Goal: Task Accomplishment & Management: Use online tool/utility

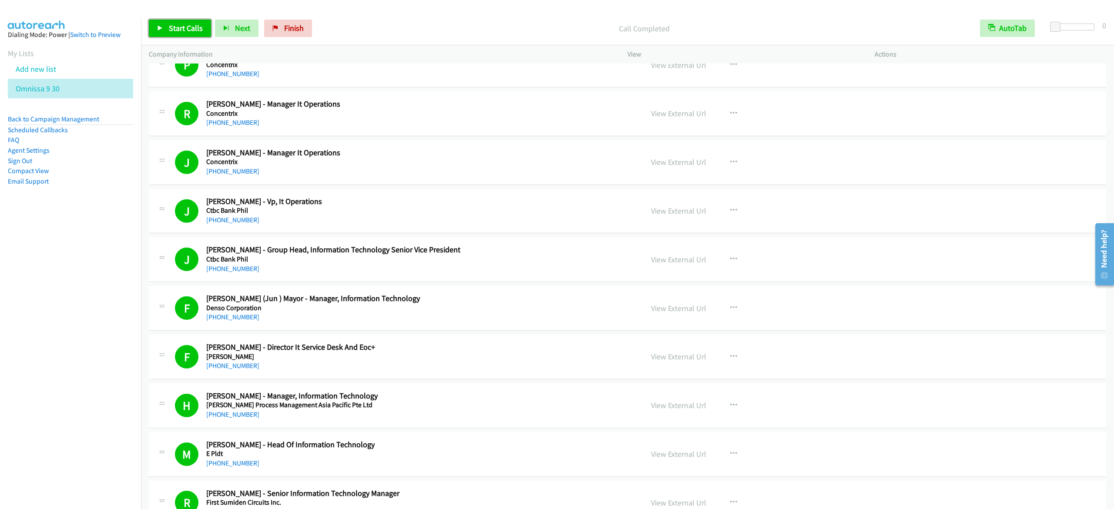
click at [187, 25] on span "Start Calls" at bounding box center [186, 28] width 34 height 10
click at [183, 29] on span "Pause" at bounding box center [179, 28] width 20 height 10
click at [290, 33] on span "Finish" at bounding box center [294, 28] width 20 height 10
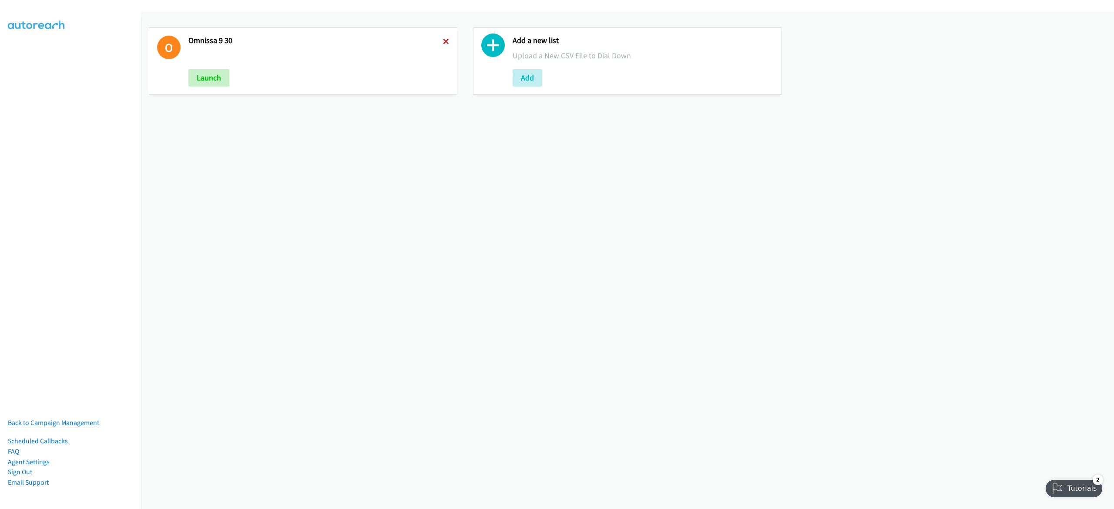
click at [443, 41] on icon at bounding box center [446, 42] width 6 height 6
click at [201, 78] on button "Add" at bounding box center [204, 77] width 30 height 17
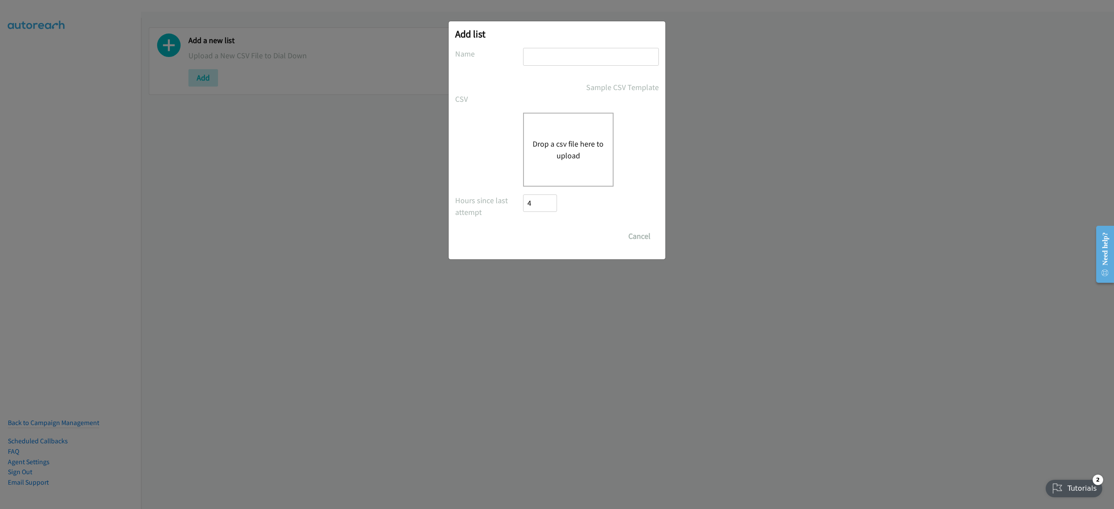
click at [577, 57] on input "text" at bounding box center [591, 57] width 136 height 18
type input "dell virtual 9-30"
click at [550, 131] on div "Drop a csv file here to upload" at bounding box center [568, 150] width 91 height 74
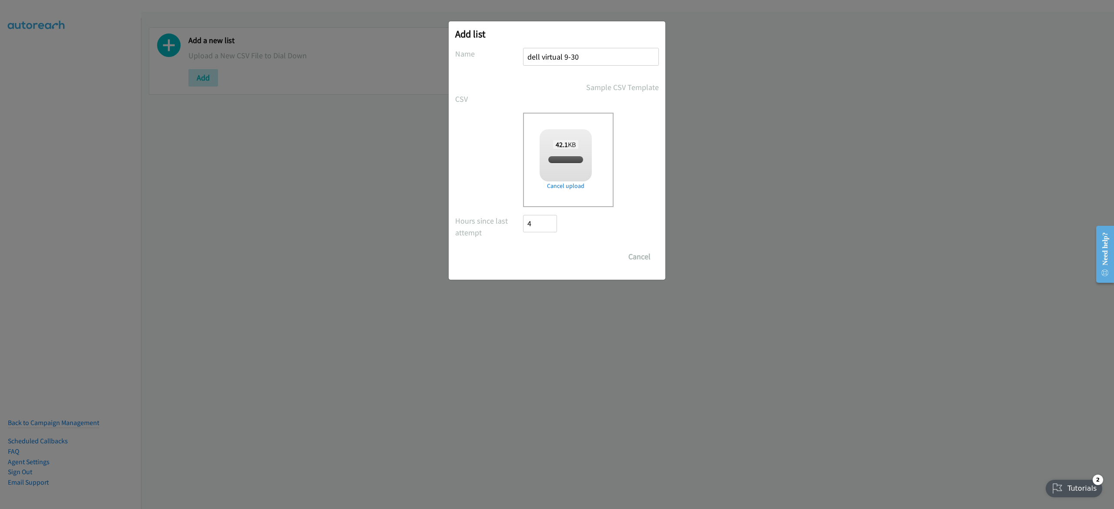
checkbox input "true"
click at [548, 259] on input "Save List" at bounding box center [546, 256] width 46 height 17
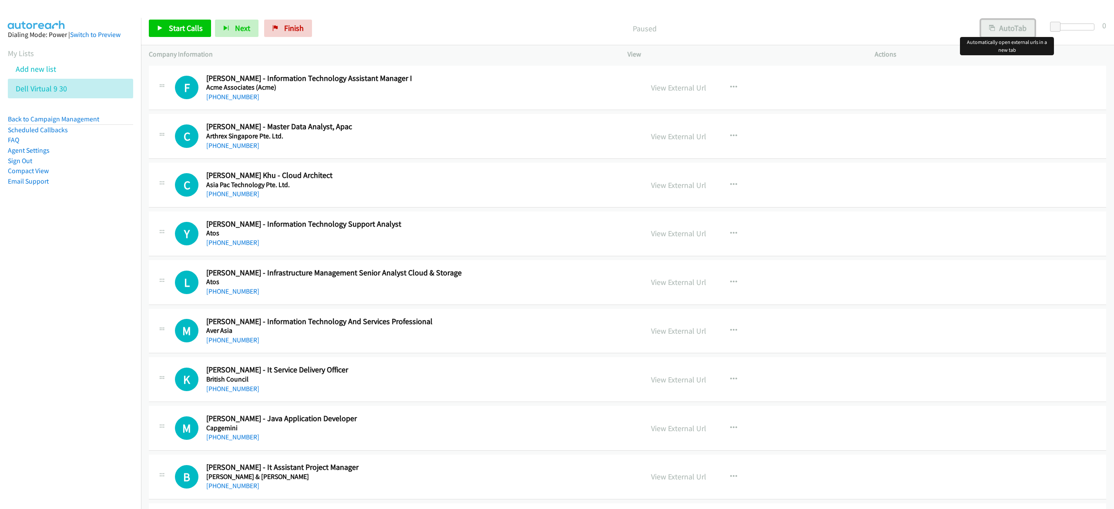
click at [1017, 24] on button "AutoTab" at bounding box center [1008, 28] width 54 height 17
click at [176, 29] on span "Start Calls" at bounding box center [186, 28] width 34 height 10
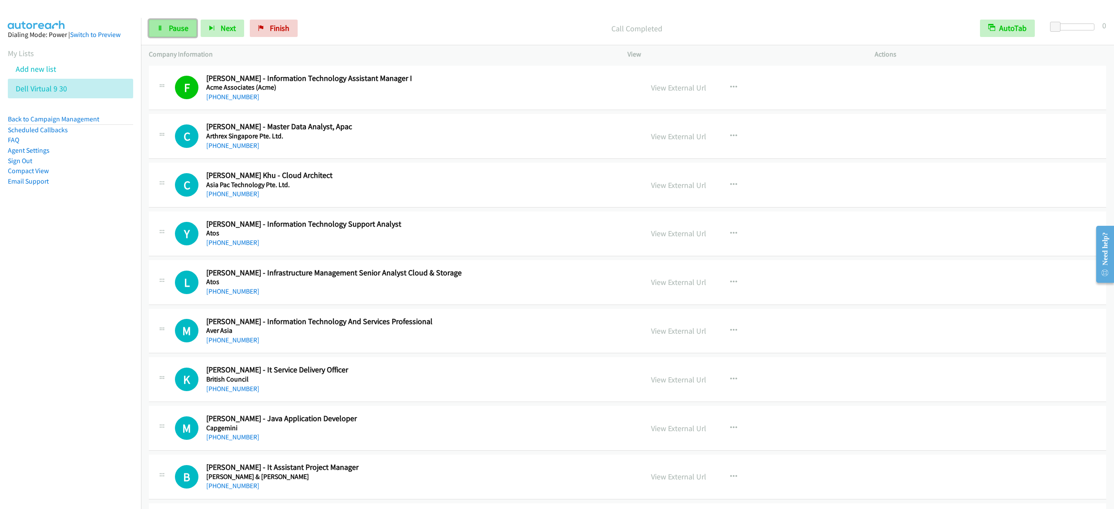
click at [165, 34] on link "Pause" at bounding box center [173, 28] width 48 height 17
click at [731, 88] on icon "button" at bounding box center [734, 87] width 7 height 7
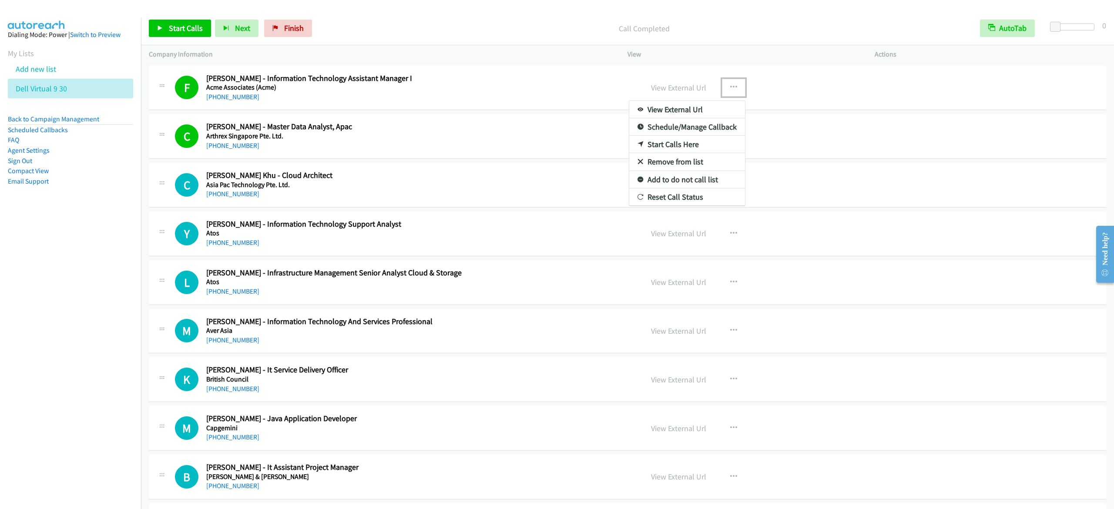
drag, startPoint x: 670, startPoint y: 143, endPoint x: 187, endPoint y: 39, distance: 493.8
click at [185, 31] on div at bounding box center [557, 254] width 1114 height 509
click at [188, 25] on span "Start Calls" at bounding box center [186, 28] width 34 height 10
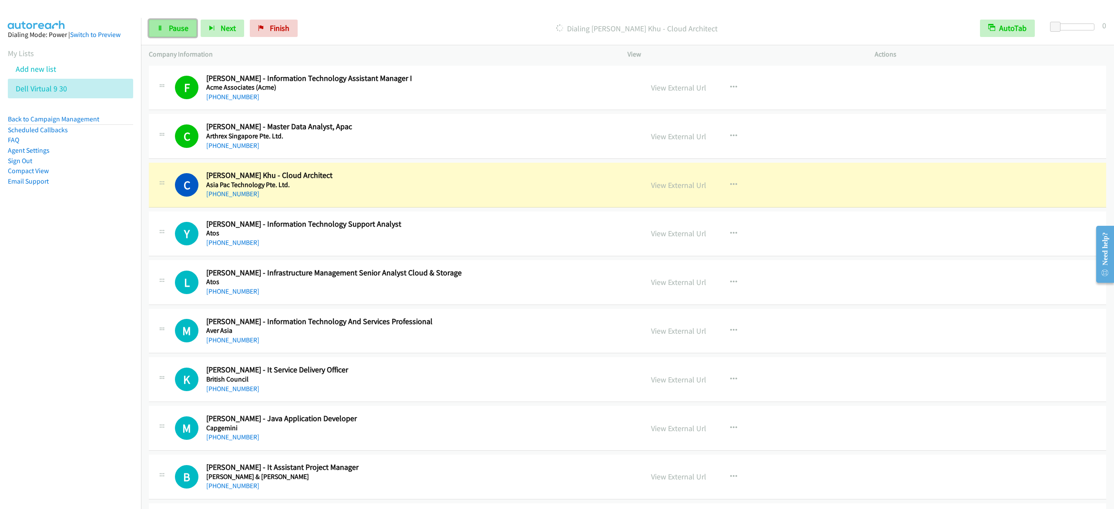
drag, startPoint x: 171, startPoint y: 23, endPoint x: 185, endPoint y: 21, distance: 14.0
click at [171, 23] on link "Pause" at bounding box center [173, 28] width 48 height 17
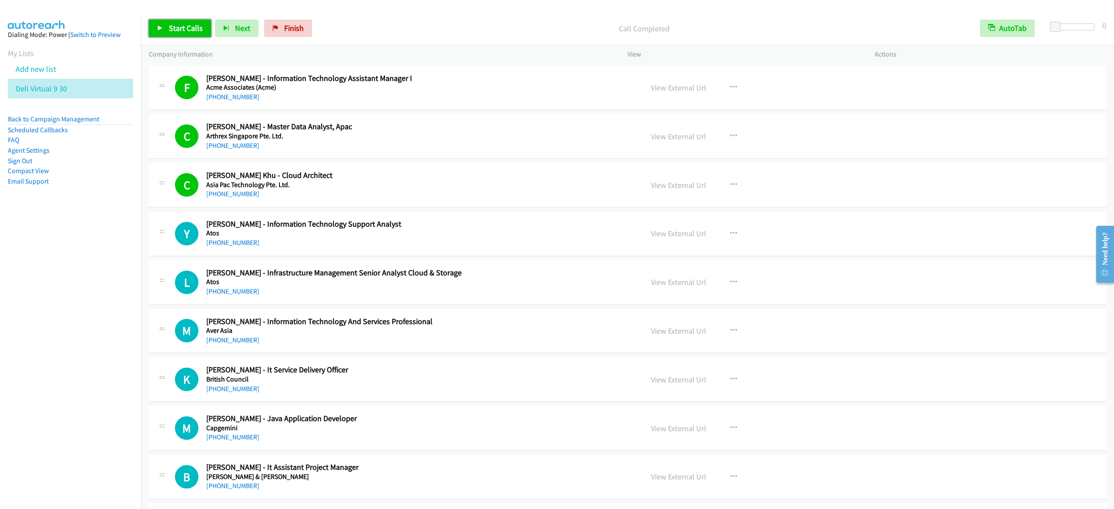
drag, startPoint x: 184, startPoint y: 26, endPoint x: 220, endPoint y: 10, distance: 39.2
click at [184, 26] on span "Start Calls" at bounding box center [186, 28] width 34 height 10
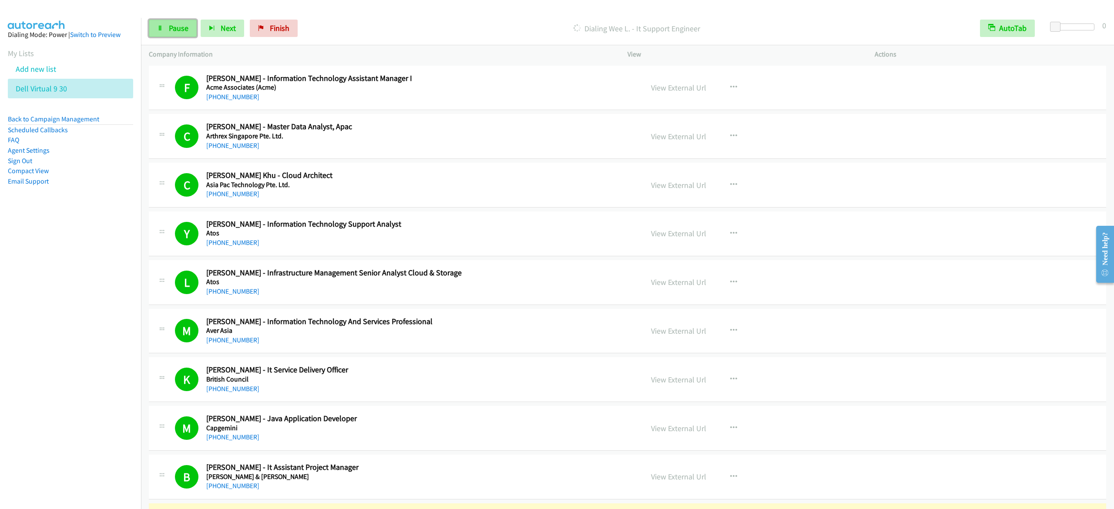
click at [187, 34] on link "Pause" at bounding box center [173, 28] width 48 height 17
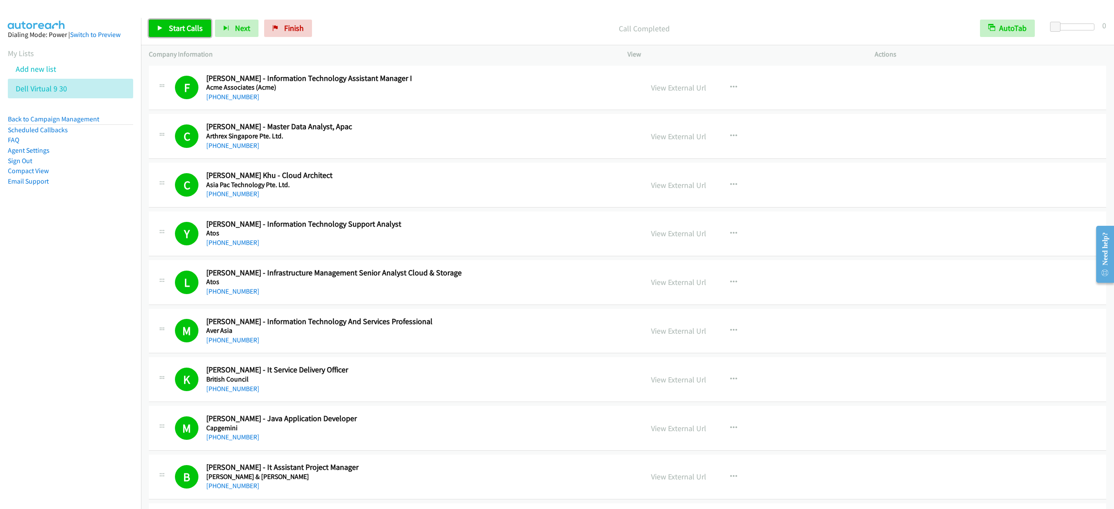
click at [199, 26] on span "Start Calls" at bounding box center [186, 28] width 34 height 10
click at [187, 26] on span "Pause" at bounding box center [179, 28] width 20 height 10
click at [197, 22] on link "Start Calls" at bounding box center [180, 28] width 62 height 17
click at [165, 29] on link "Pause" at bounding box center [173, 28] width 48 height 17
click at [159, 33] on link "Start Calls" at bounding box center [180, 28] width 62 height 17
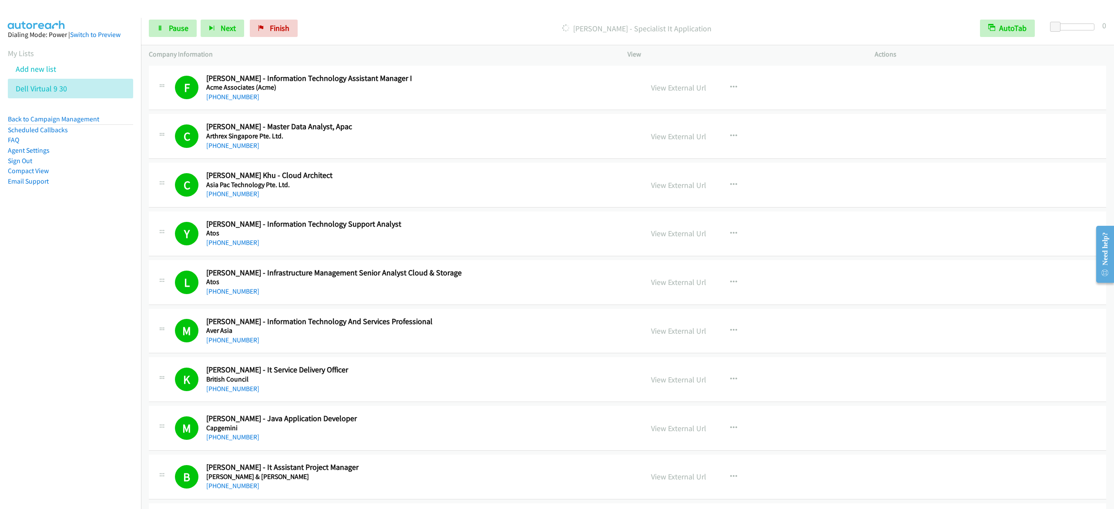
click at [158, 18] on div "Start Calls Pause Next Finish Dialing Esther Ng - Specialist It Application Aut…" at bounding box center [627, 29] width 973 height 34
click at [1037, 59] on p "Actions" at bounding box center [991, 54] width 232 height 10
click at [172, 24] on span "Pause" at bounding box center [179, 28] width 20 height 10
click at [192, 31] on span "Start Calls" at bounding box center [186, 28] width 34 height 10
drag, startPoint x: 175, startPoint y: 24, endPoint x: 183, endPoint y: 31, distance: 10.5
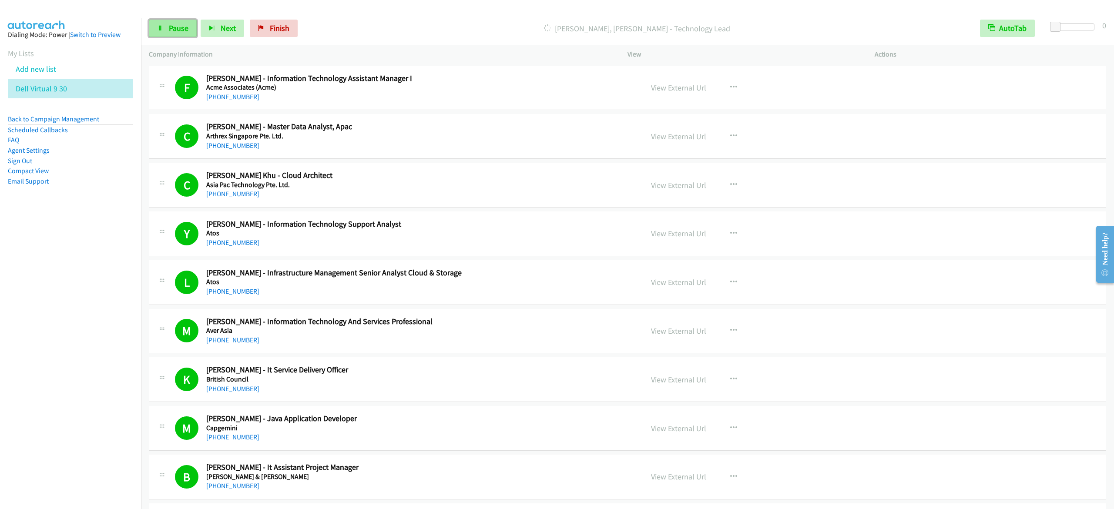
click at [176, 24] on span "Pause" at bounding box center [179, 28] width 20 height 10
click at [195, 27] on span "Start Calls" at bounding box center [186, 28] width 34 height 10
click at [177, 25] on span "Pause" at bounding box center [179, 28] width 20 height 10
click at [205, 32] on link "Start Calls" at bounding box center [180, 28] width 62 height 17
click at [173, 37] on div "Start Calls Pause Next Finish Dialing Kevin Khoo - Senior Manager, Information …" at bounding box center [627, 29] width 973 height 34
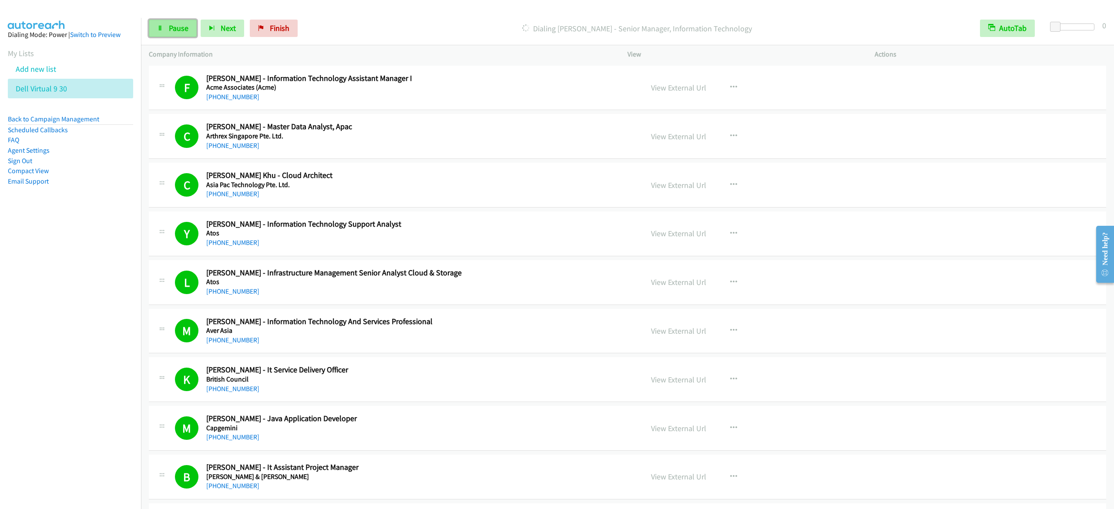
click at [175, 23] on link "Pause" at bounding box center [173, 28] width 48 height 17
click at [196, 31] on span "Start Calls" at bounding box center [186, 28] width 34 height 10
click at [176, 31] on span "Pause" at bounding box center [179, 28] width 20 height 10
click at [162, 40] on div "Start Calls Pause Next Finish Call Completed AutoTab AutoTab 0" at bounding box center [627, 29] width 973 height 34
click at [160, 30] on icon at bounding box center [160, 29] width 6 height 6
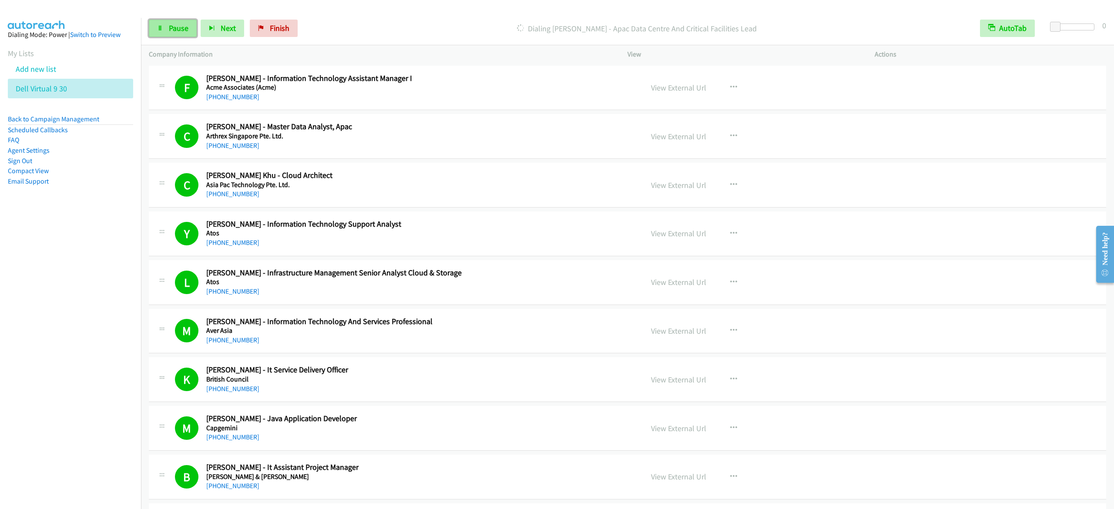
drag, startPoint x: 177, startPoint y: 24, endPoint x: 185, endPoint y: 20, distance: 8.8
click at [177, 24] on span "Pause" at bounding box center [179, 28] width 20 height 10
click at [178, 24] on span "Start Calls" at bounding box center [186, 28] width 34 height 10
click at [161, 30] on icon at bounding box center [160, 29] width 6 height 6
click at [186, 24] on span "Start Calls" at bounding box center [186, 28] width 34 height 10
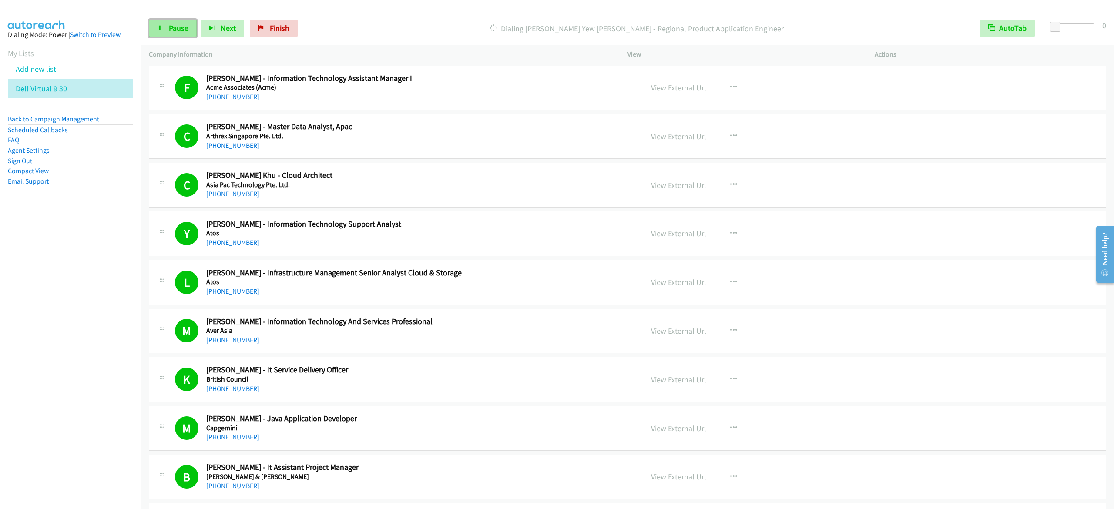
click at [163, 27] on icon at bounding box center [160, 29] width 6 height 6
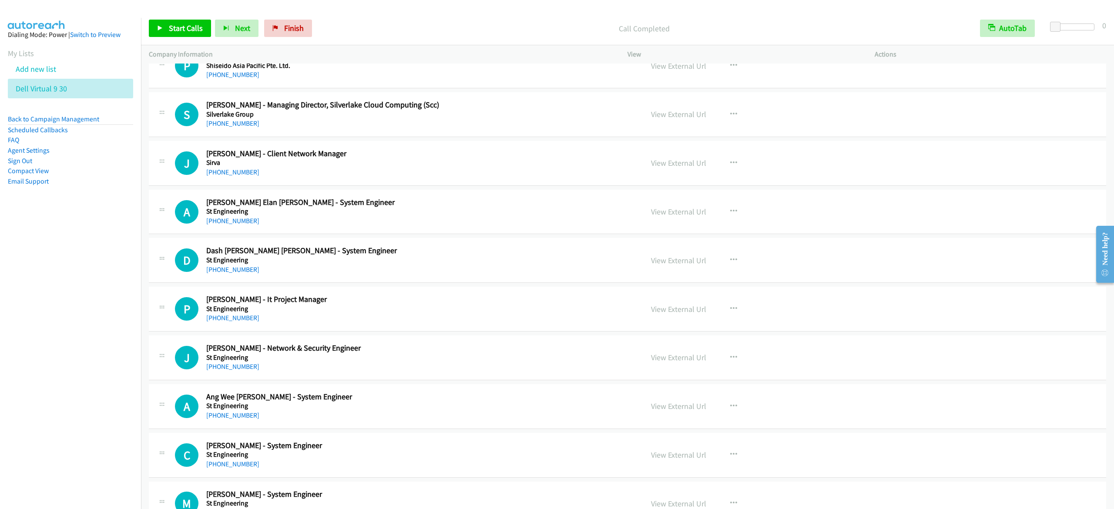
scroll to position [2525, 0]
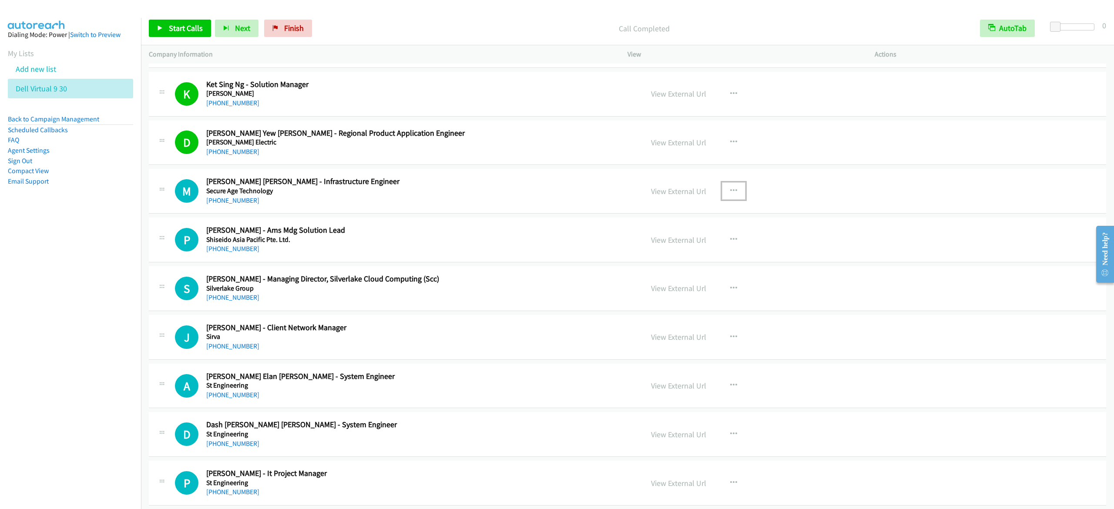
click at [731, 195] on icon "button" at bounding box center [734, 191] width 7 height 7
click at [704, 251] on link "Start Calls Here" at bounding box center [688, 247] width 116 height 17
click at [183, 30] on span "Start Calls" at bounding box center [186, 28] width 34 height 10
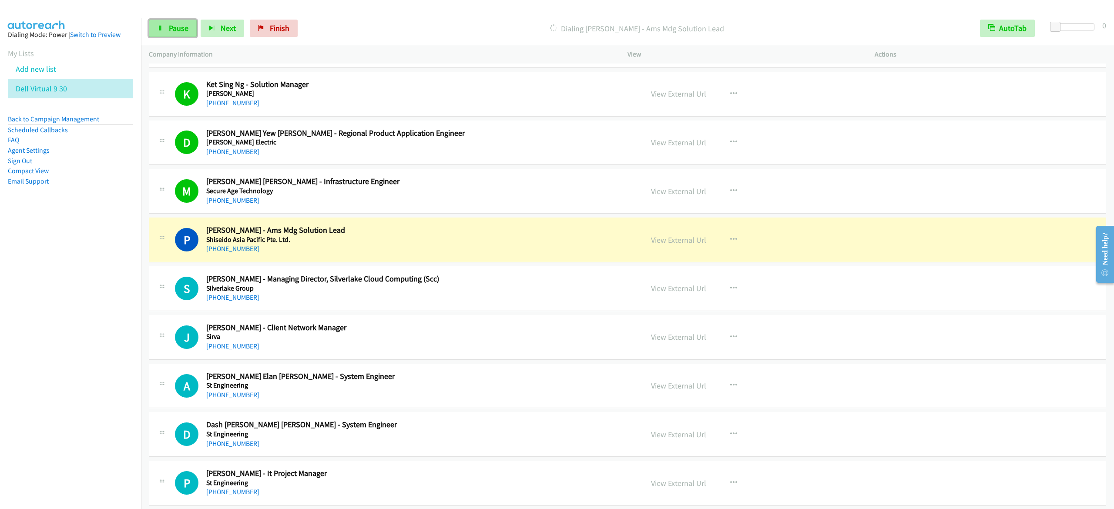
click at [172, 31] on span "Pause" at bounding box center [179, 28] width 20 height 10
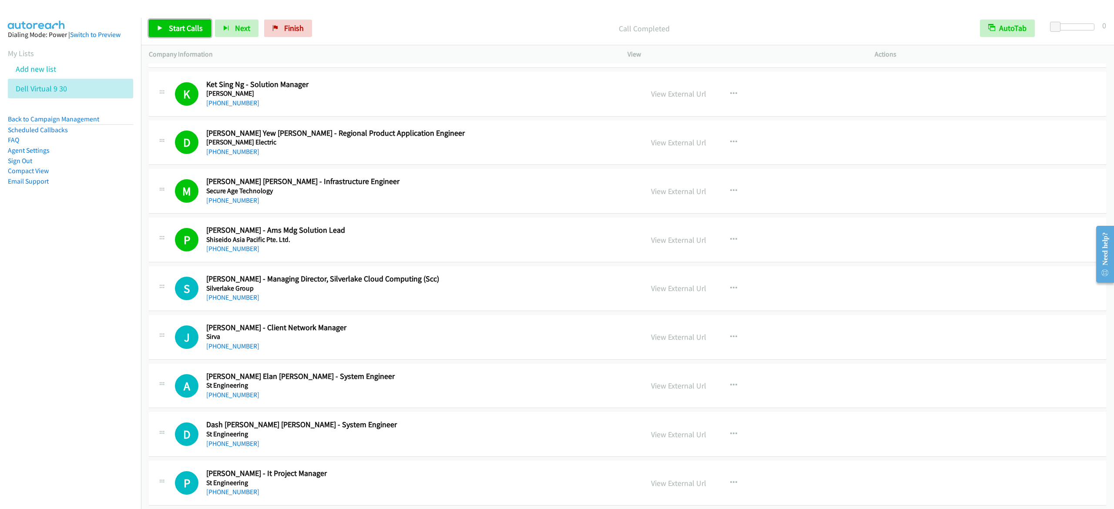
click at [191, 24] on span "Start Calls" at bounding box center [186, 28] width 34 height 10
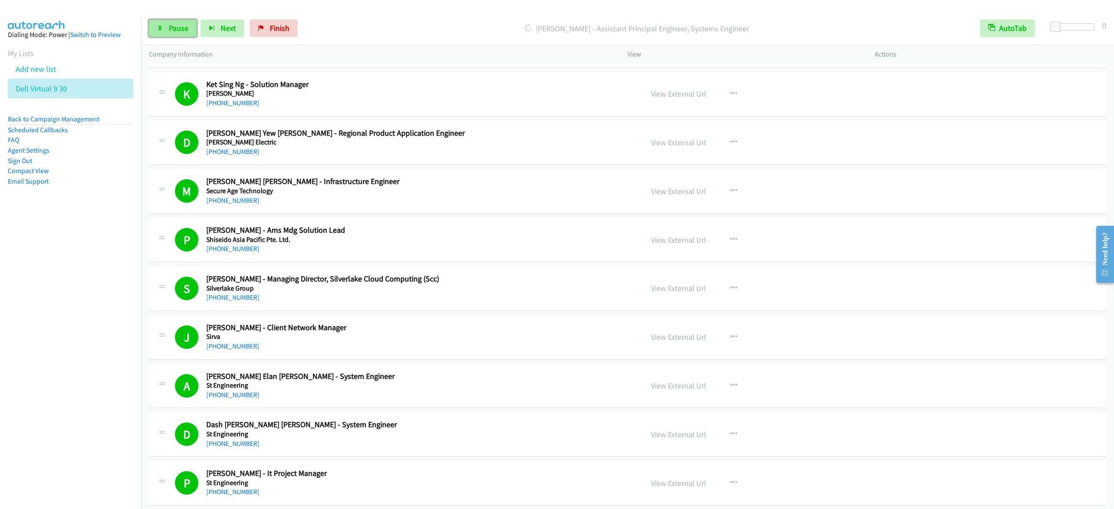
click at [175, 24] on span "Pause" at bounding box center [179, 28] width 20 height 10
click at [175, 24] on span "Start Calls" at bounding box center [186, 28] width 34 height 10
click at [171, 31] on span "Pause" at bounding box center [179, 28] width 20 height 10
click at [163, 22] on link "Start Calls" at bounding box center [180, 28] width 62 height 17
click at [154, 30] on link "Pause" at bounding box center [173, 28] width 48 height 17
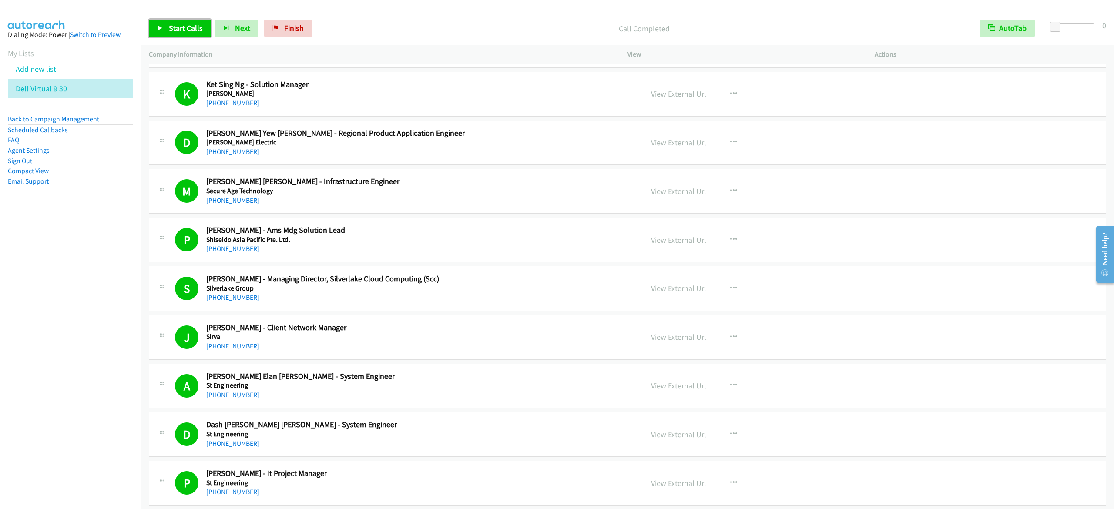
click at [185, 29] on span "Start Calls" at bounding box center [186, 28] width 34 height 10
click at [166, 26] on link "Pause" at bounding box center [173, 28] width 48 height 17
click at [160, 15] on div "Start Calls Pause Next Finish Call Completed AutoTab AutoTab 0" at bounding box center [627, 29] width 973 height 34
click at [159, 23] on link "Start Calls" at bounding box center [180, 28] width 62 height 17
click at [169, 27] on span "Pause" at bounding box center [179, 28] width 20 height 10
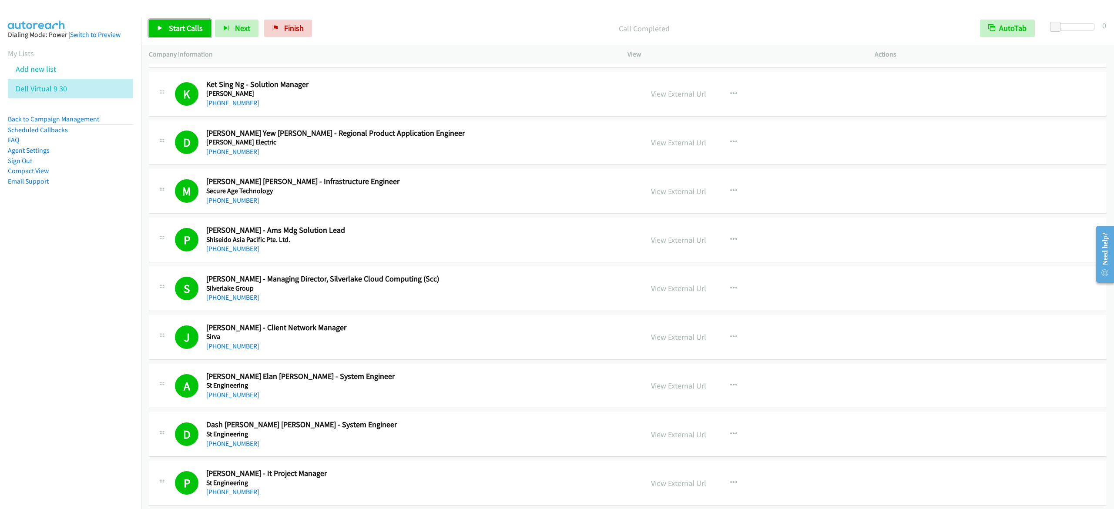
click at [166, 29] on link "Start Calls" at bounding box center [180, 28] width 62 height 17
click at [179, 31] on span "Pause" at bounding box center [179, 28] width 20 height 10
click at [187, 29] on span "Start Calls" at bounding box center [186, 28] width 34 height 10
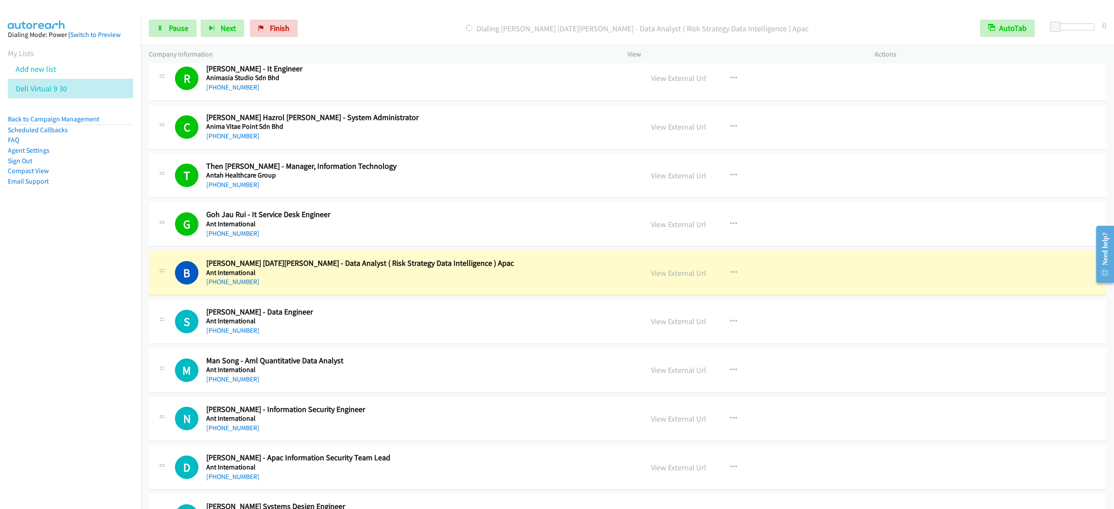
scroll to position [5451, 0]
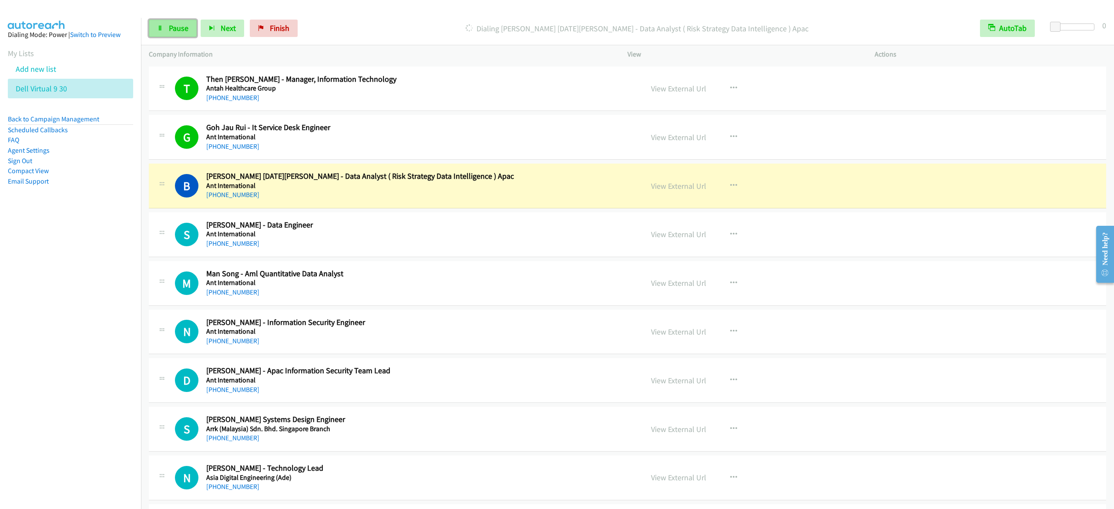
click at [191, 30] on link "Pause" at bounding box center [173, 28] width 48 height 17
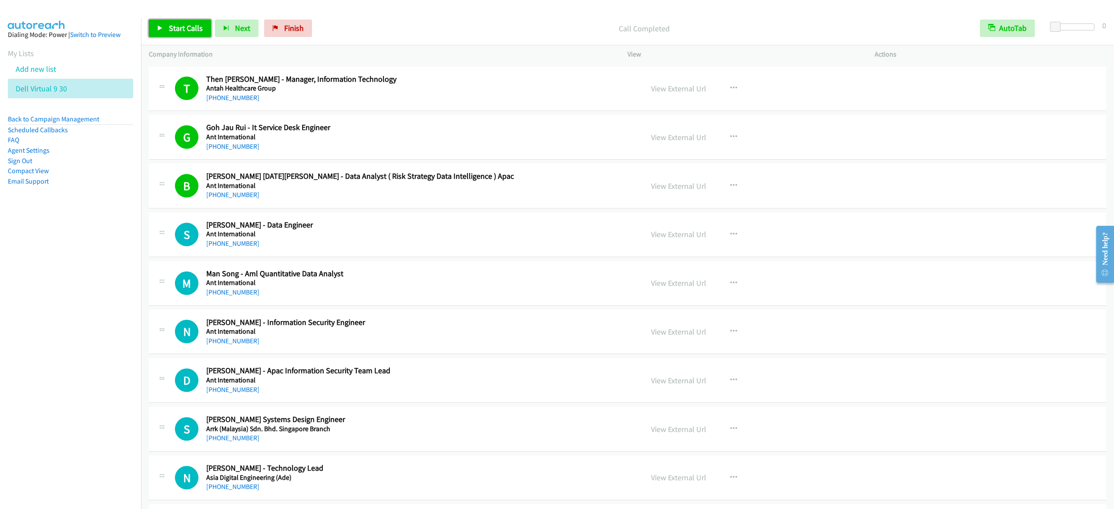
drag, startPoint x: 189, startPoint y: 34, endPoint x: 195, endPoint y: 31, distance: 7.2
click at [188, 34] on link "Start Calls" at bounding box center [180, 28] width 62 height 17
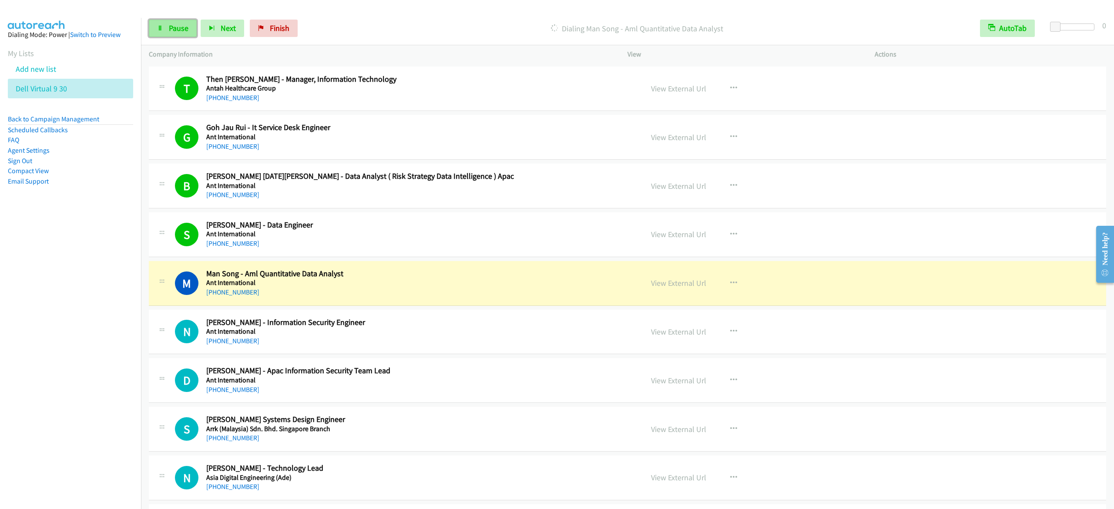
click at [164, 27] on link "Pause" at bounding box center [173, 28] width 48 height 17
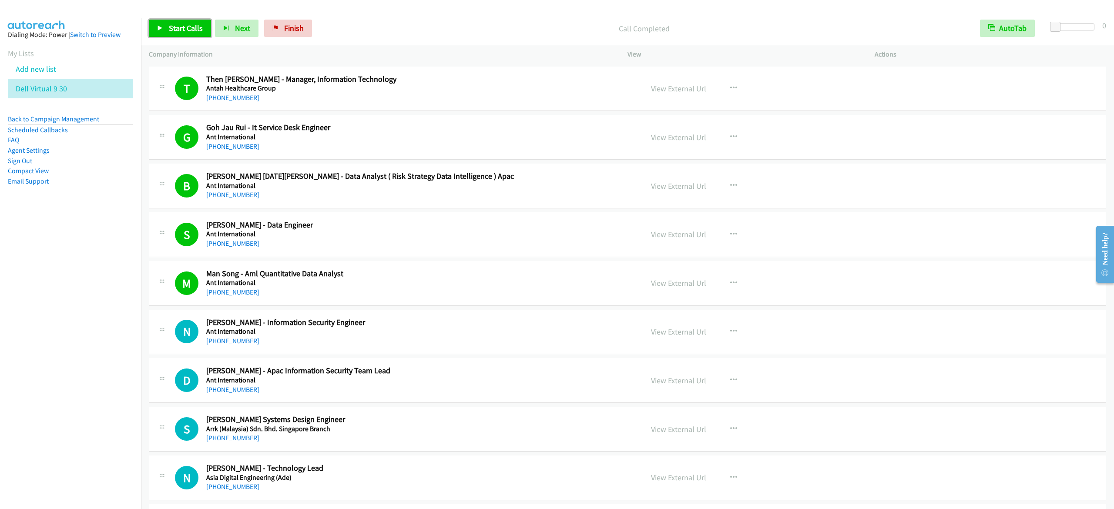
click at [178, 20] on link "Start Calls" at bounding box center [180, 28] width 62 height 17
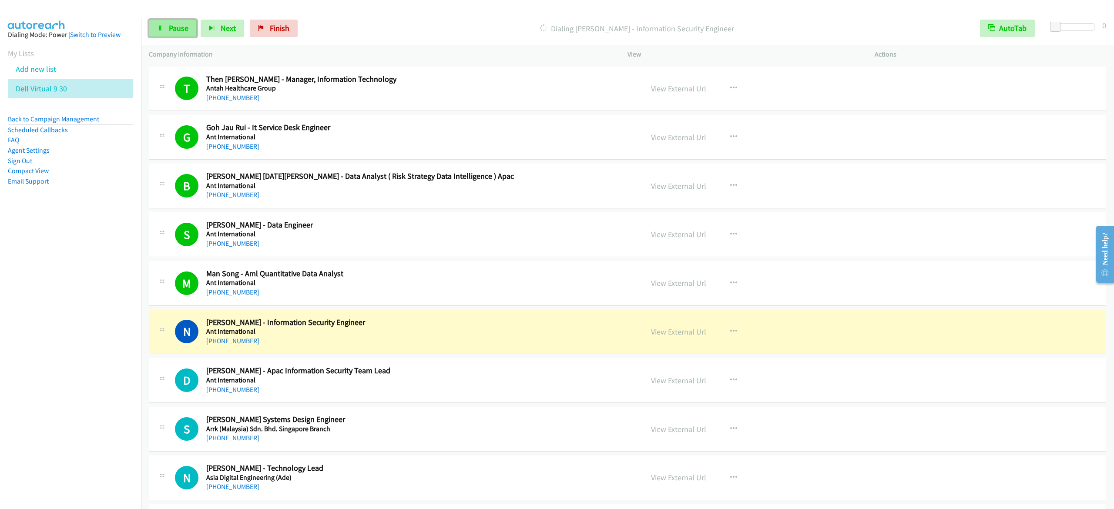
click at [175, 27] on span "Pause" at bounding box center [179, 28] width 20 height 10
click at [1023, 306] on div "M Callback Scheduled Man Song - Aml Quantitative Data Analyst Ant International…" at bounding box center [628, 283] width 958 height 45
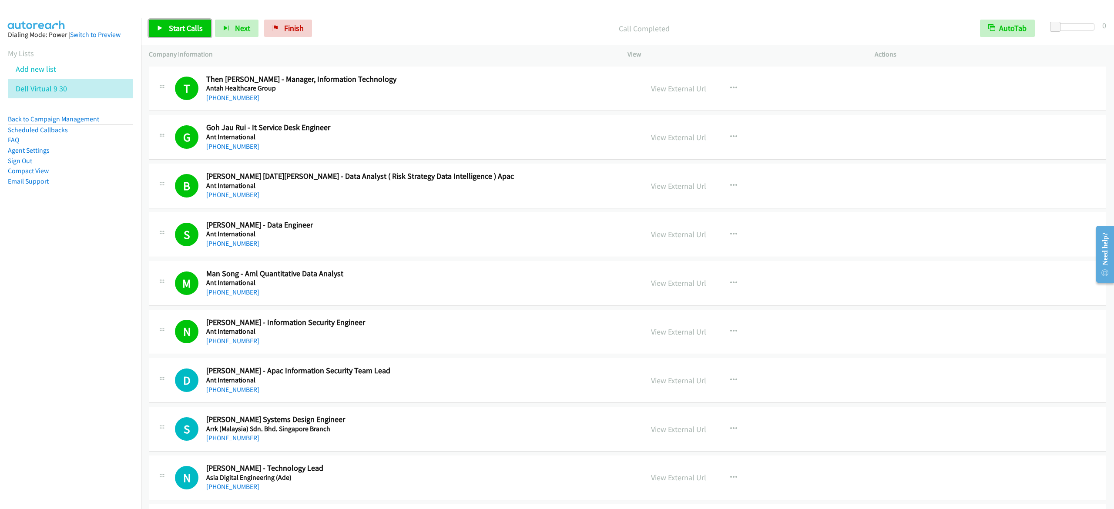
click at [173, 20] on link "Start Calls" at bounding box center [180, 28] width 62 height 17
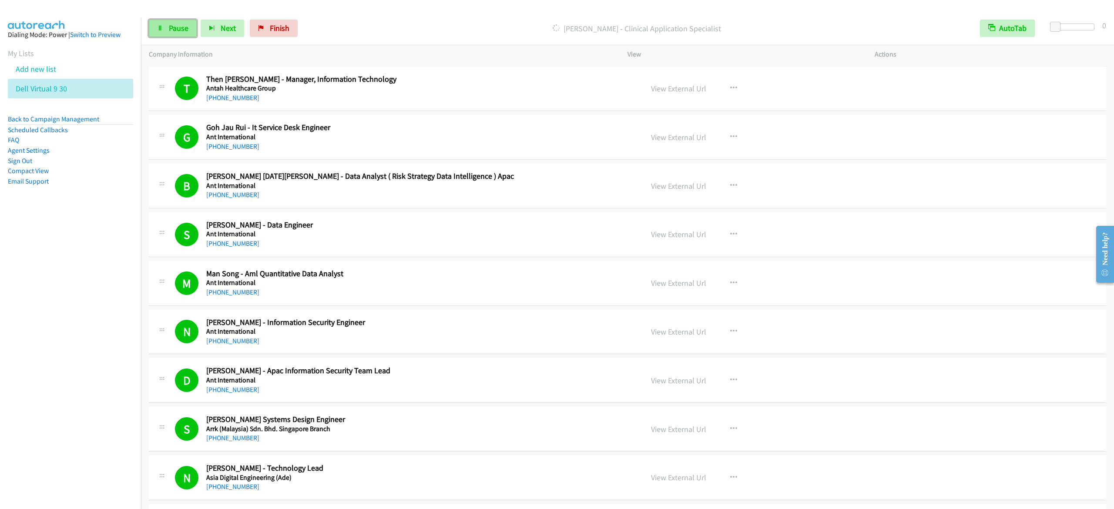
click at [183, 28] on span "Pause" at bounding box center [179, 28] width 20 height 10
click at [166, 33] on link "Start Calls" at bounding box center [180, 28] width 62 height 17
click at [172, 21] on link "Pause" at bounding box center [173, 28] width 48 height 17
click at [172, 22] on link "Start Calls" at bounding box center [180, 28] width 62 height 17
click at [159, 27] on icon at bounding box center [160, 29] width 6 height 6
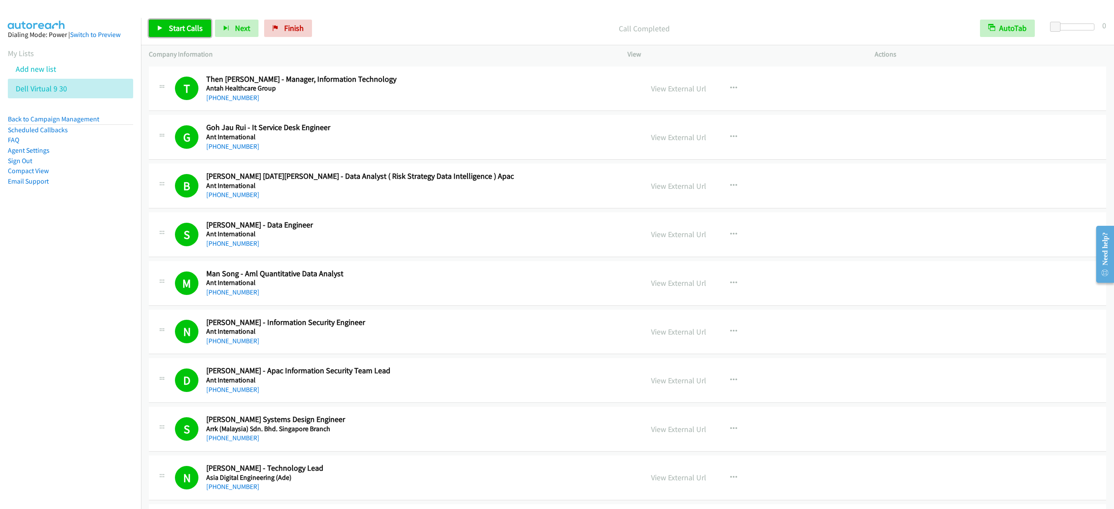
click at [195, 22] on link "Start Calls" at bounding box center [180, 28] width 62 height 17
click at [189, 23] on link "Pause" at bounding box center [173, 28] width 48 height 17
click at [686, 160] on div "G Callback Scheduled Goh Jau Rui - It Service Desk Engineer Ant International A…" at bounding box center [628, 137] width 958 height 45
click at [161, 26] on icon at bounding box center [160, 29] width 6 height 6
click at [162, 29] on icon at bounding box center [160, 29] width 6 height 6
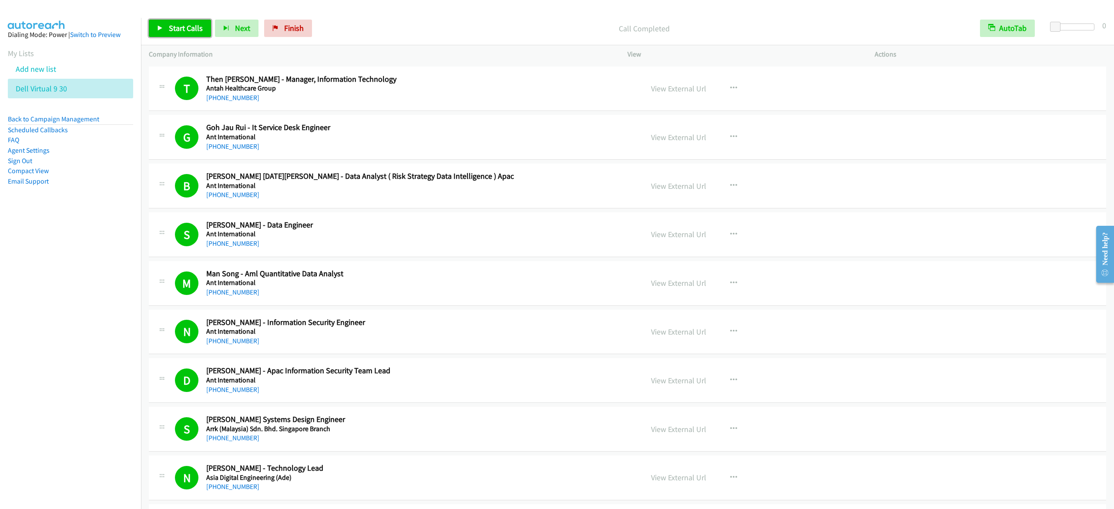
click at [181, 25] on span "Start Calls" at bounding box center [186, 28] width 34 height 10
click at [180, 24] on span "Pause" at bounding box center [179, 28] width 20 height 10
click at [187, 27] on span "Start Calls" at bounding box center [186, 28] width 34 height 10
click at [176, 28] on span "Pause" at bounding box center [179, 28] width 20 height 10
click at [199, 36] on link "Start Calls" at bounding box center [180, 28] width 62 height 17
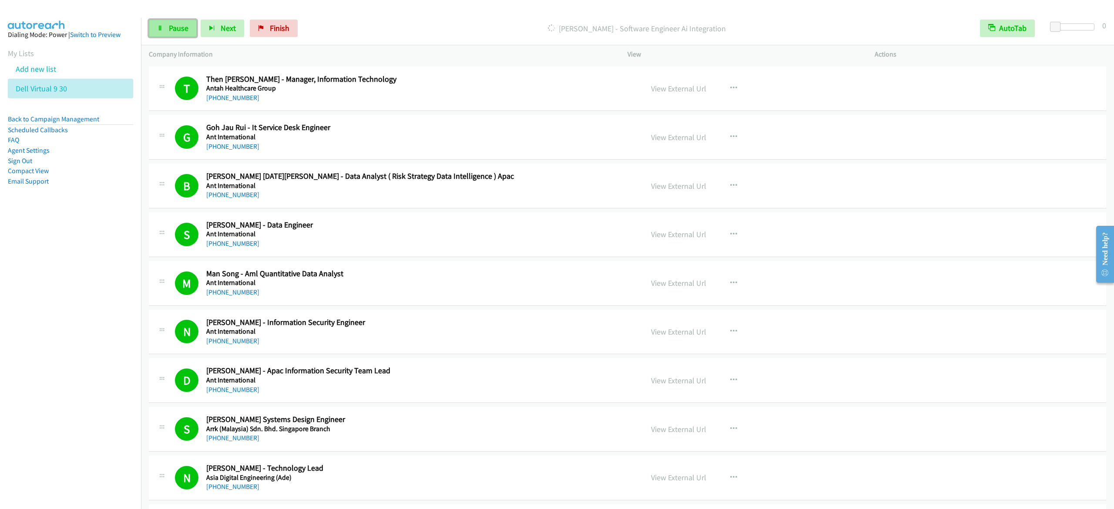
click at [164, 29] on link "Pause" at bounding box center [173, 28] width 48 height 17
click at [195, 27] on span "Start Calls" at bounding box center [186, 28] width 34 height 10
click at [178, 29] on span "Pause" at bounding box center [179, 28] width 20 height 10
click at [159, 28] on icon at bounding box center [160, 29] width 6 height 6
click at [169, 31] on span "Pause" at bounding box center [179, 28] width 20 height 10
